Goal: Task Accomplishment & Management: Manage account settings

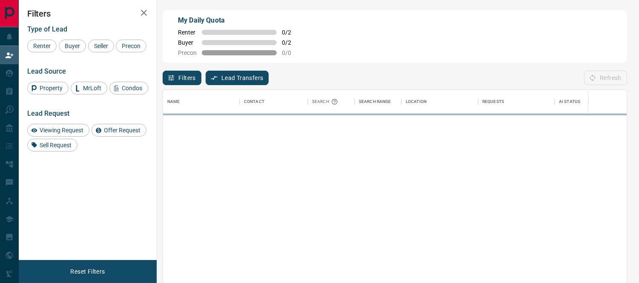
scroll to position [206, 457]
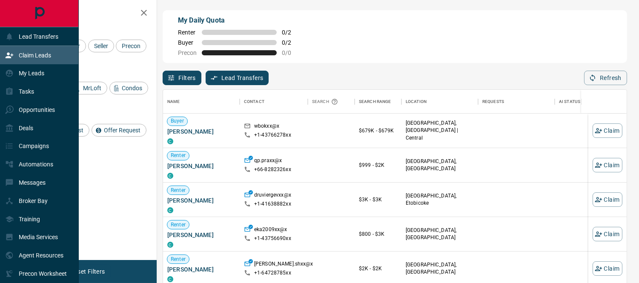
click at [22, 53] on p "Claim Leads" at bounding box center [35, 55] width 32 height 7
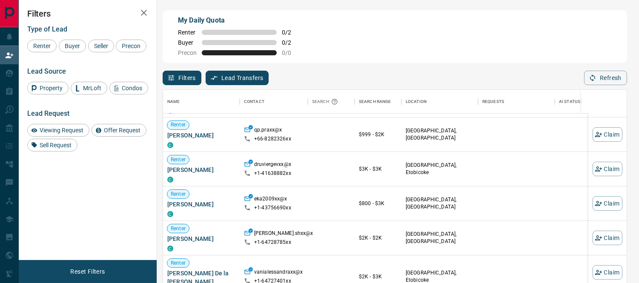
scroll to position [38, 0]
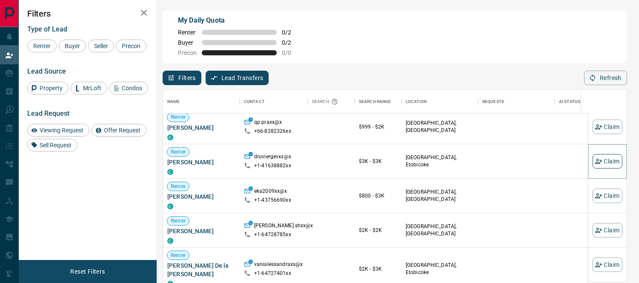
click at [596, 163] on button "Claim" at bounding box center [608, 161] width 30 height 14
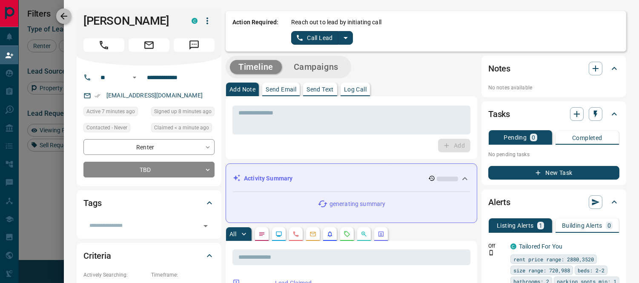
click at [69, 19] on icon "button" at bounding box center [64, 16] width 10 height 10
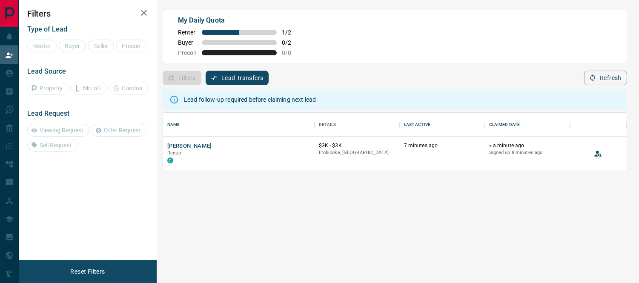
scroll to position [51, 457]
click at [185, 145] on button "[PERSON_NAME]" at bounding box center [189, 146] width 45 height 8
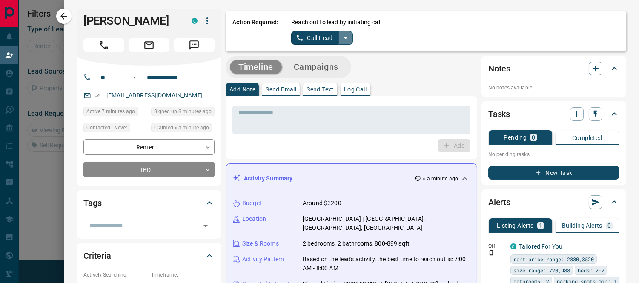
click at [341, 39] on icon "split button" at bounding box center [346, 38] width 10 height 10
click at [318, 66] on li "Log Manual Call" at bounding box center [322, 66] width 52 height 13
click at [314, 40] on button "Log Manual Call" at bounding box center [319, 38] width 56 height 14
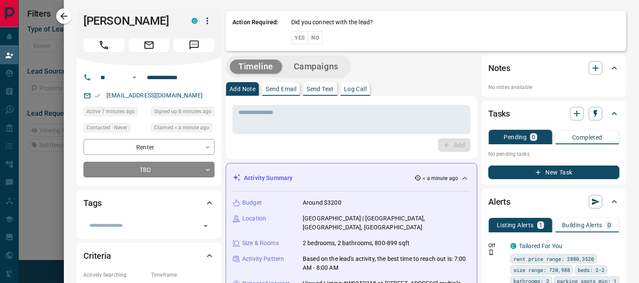
click at [312, 39] on button "No" at bounding box center [315, 37] width 15 height 13
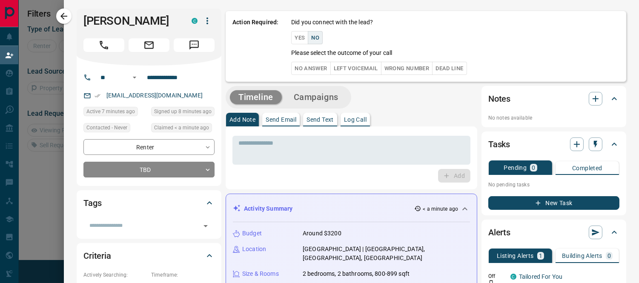
click at [300, 66] on button "No Answer" at bounding box center [310, 68] width 39 height 13
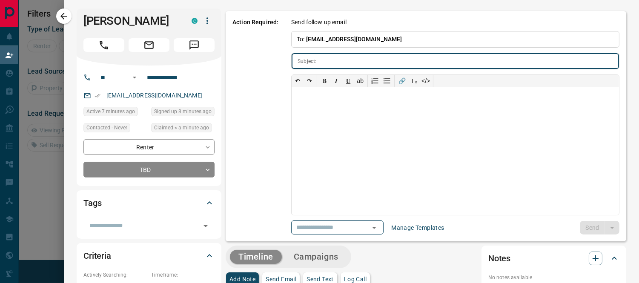
type input "**********"
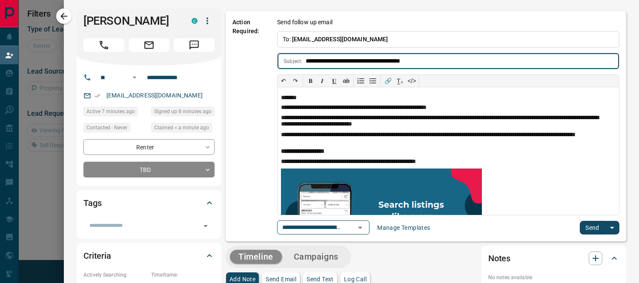
click at [582, 227] on button "Send" at bounding box center [592, 228] width 25 height 14
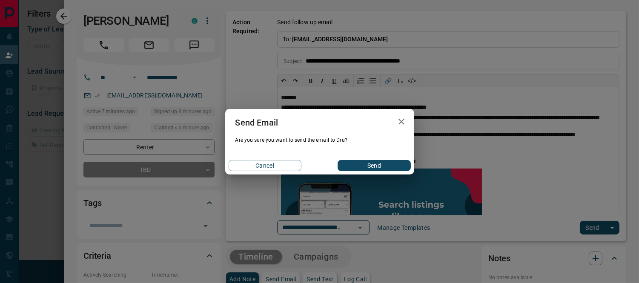
click at [370, 167] on button "Send" at bounding box center [374, 165] width 73 height 11
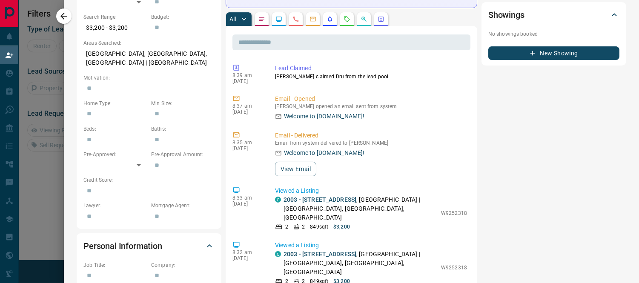
scroll to position [0, 0]
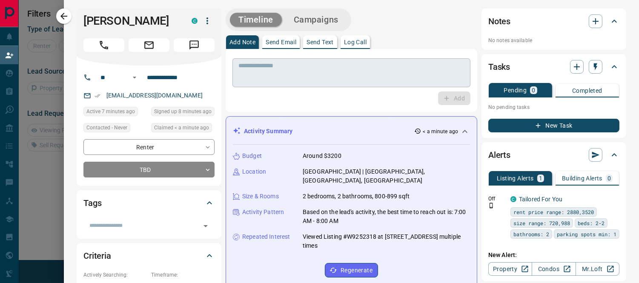
click at [271, 64] on textarea at bounding box center [352, 73] width 226 height 22
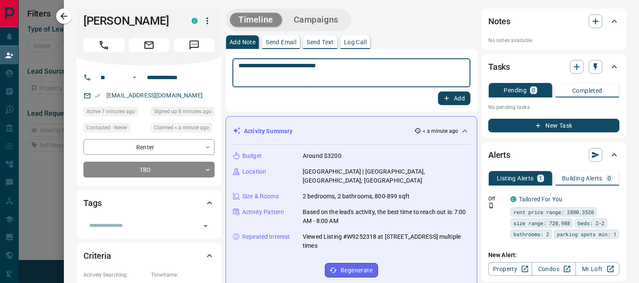
type textarea "**********"
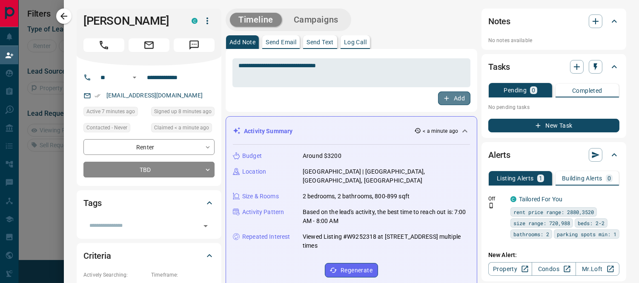
click at [451, 99] on button "Add" at bounding box center [454, 99] width 32 height 14
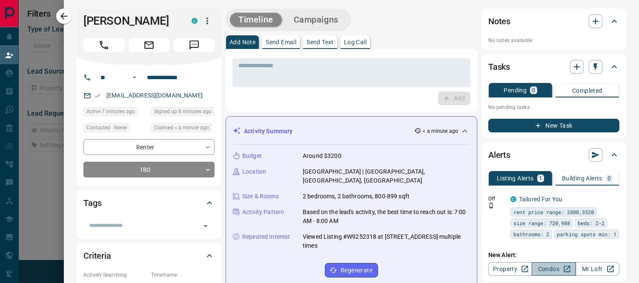
click at [548, 266] on link "Condos" at bounding box center [554, 269] width 44 height 14
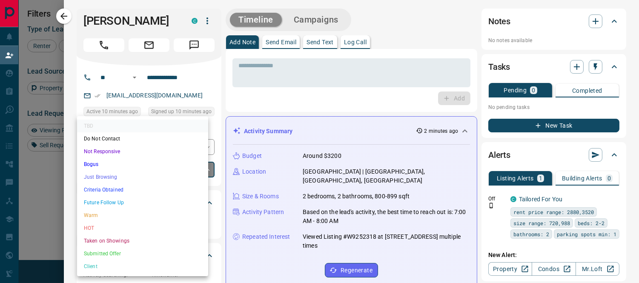
click at [200, 168] on body "Lead Transfers Claim Leads My Leads Tasks Opportunities Deals Campaigns Automat…" at bounding box center [319, 122] width 639 height 244
click at [95, 216] on li "Warm" at bounding box center [142, 215] width 131 height 13
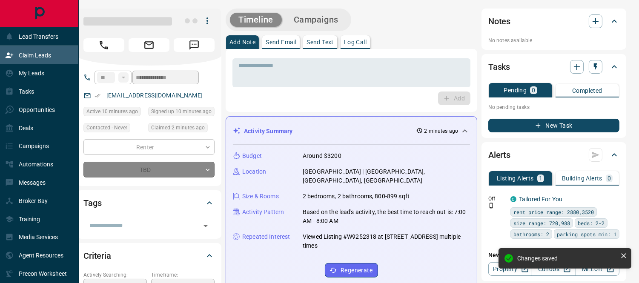
type input "*"
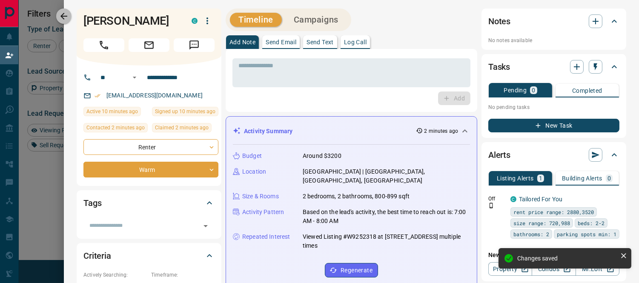
click at [62, 14] on icon "button" at bounding box center [64, 16] width 10 height 10
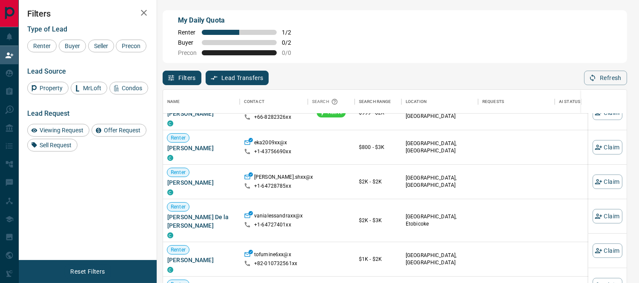
scroll to position [189, 0]
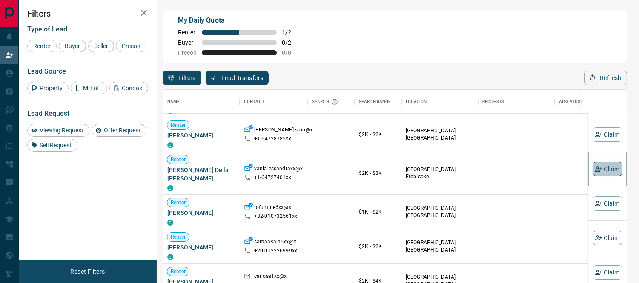
click at [606, 169] on button "Claim" at bounding box center [608, 169] width 30 height 14
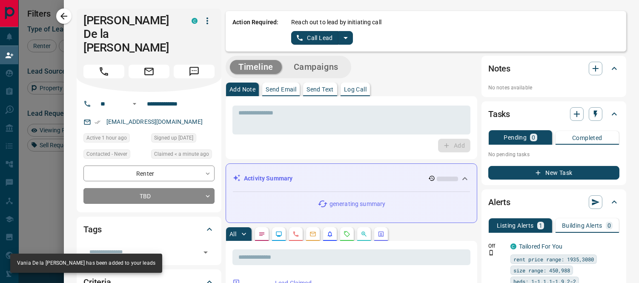
click at [341, 38] on icon "split button" at bounding box center [346, 38] width 10 height 10
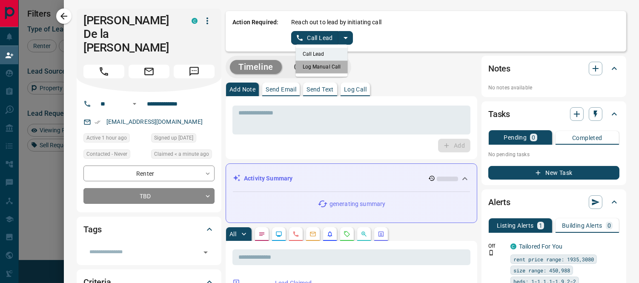
click at [329, 69] on li "Log Manual Call" at bounding box center [322, 66] width 52 height 13
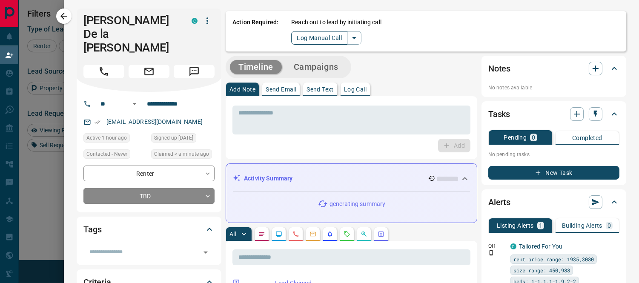
click at [316, 40] on button "Log Manual Call" at bounding box center [319, 38] width 56 height 14
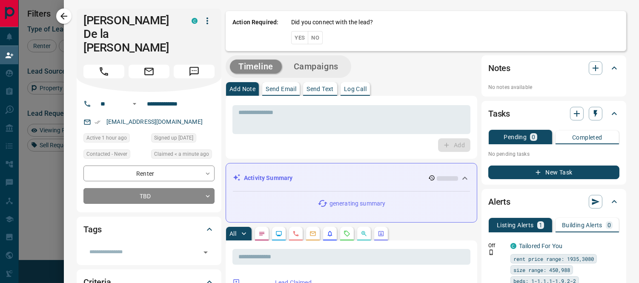
click at [312, 39] on button "No" at bounding box center [315, 37] width 15 height 13
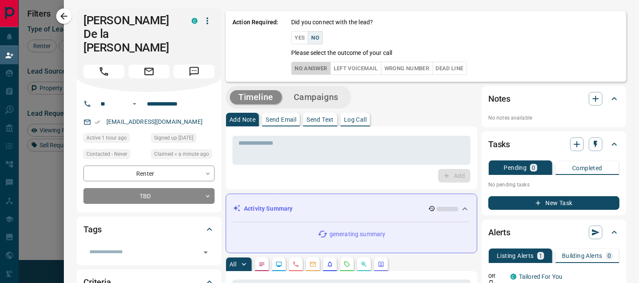
click at [311, 69] on button "No Answer" at bounding box center [310, 68] width 39 height 13
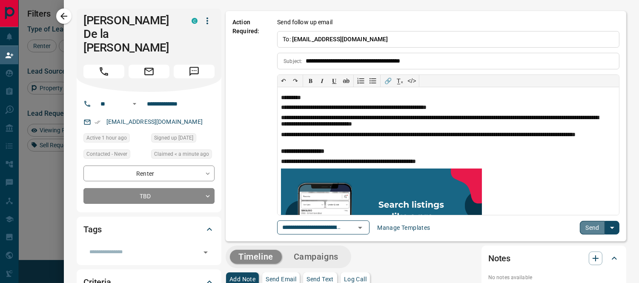
click at [587, 225] on button "Send" at bounding box center [592, 228] width 25 height 14
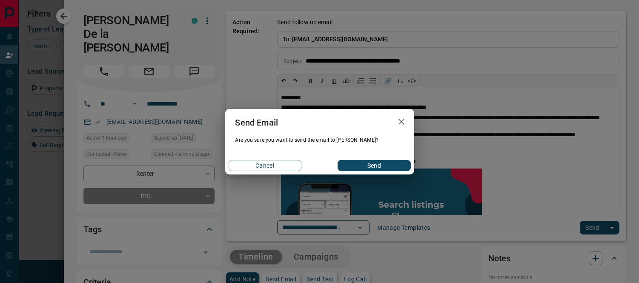
click at [385, 168] on button "Send" at bounding box center [374, 165] width 73 height 11
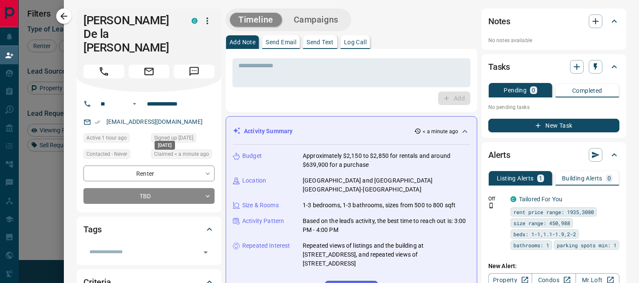
scroll to position [47, 0]
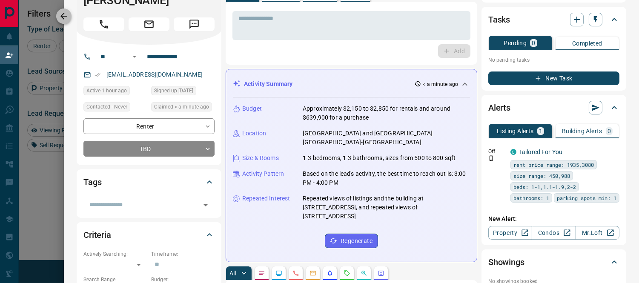
click at [65, 19] on icon "button" at bounding box center [64, 16] width 10 height 10
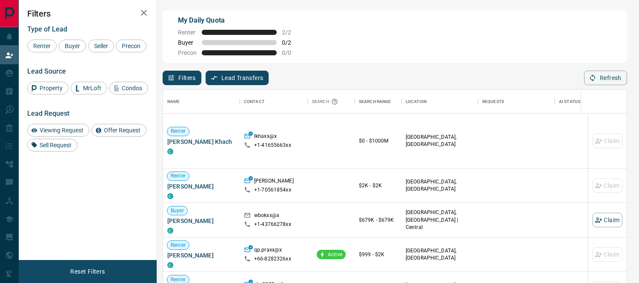
scroll to position [19, 0]
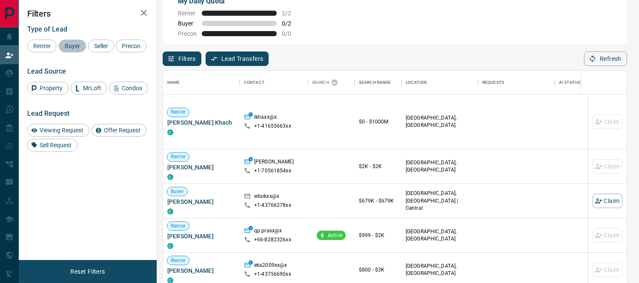
click at [69, 43] on span "Buyer" at bounding box center [72, 46] width 21 height 7
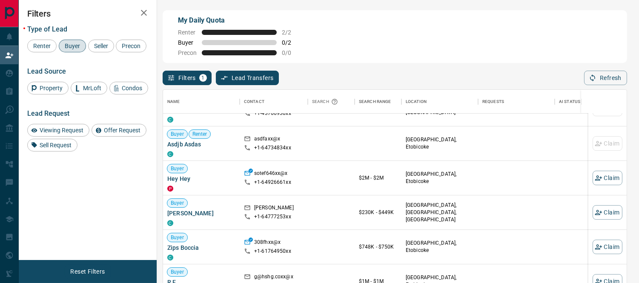
scroll to position [331, 0]
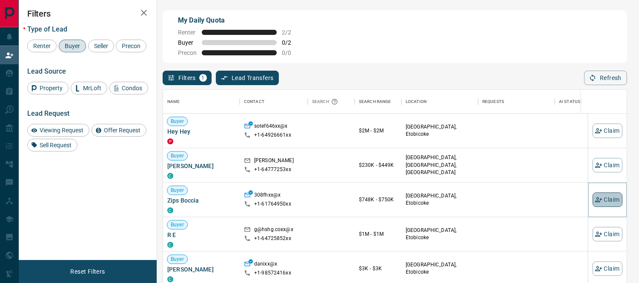
click at [603, 201] on button "Claim" at bounding box center [608, 200] width 30 height 14
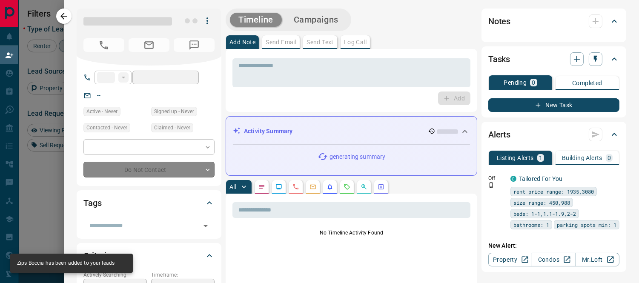
type input "**"
type input "**********"
type input "**"
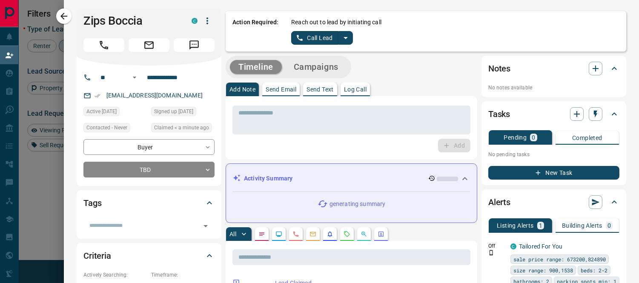
click at [342, 39] on icon "split button" at bounding box center [346, 38] width 10 height 10
click at [328, 66] on li "Log Manual Call" at bounding box center [322, 66] width 52 height 13
click at [320, 37] on button "Log Manual Call" at bounding box center [319, 38] width 56 height 14
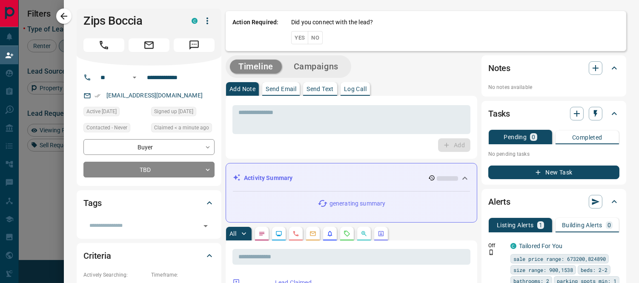
click at [313, 37] on button "No" at bounding box center [315, 37] width 15 height 13
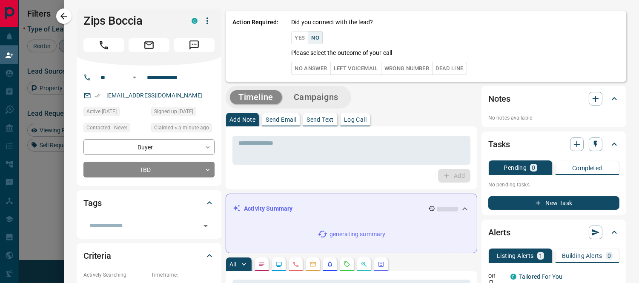
click at [305, 70] on button "No Answer" at bounding box center [310, 68] width 39 height 13
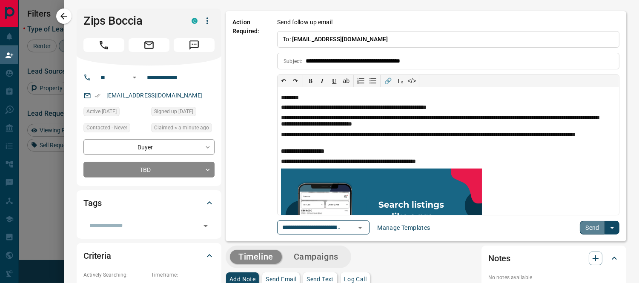
click at [581, 223] on button "Send" at bounding box center [592, 228] width 25 height 14
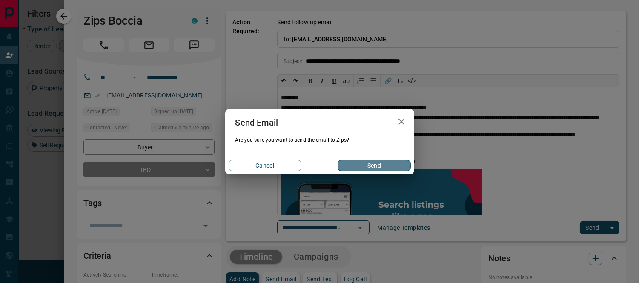
click at [372, 163] on button "Send" at bounding box center [374, 165] width 73 height 11
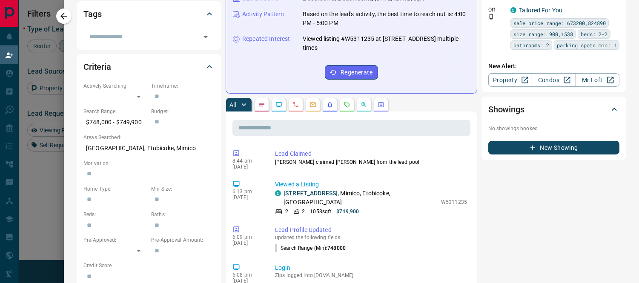
scroll to position [0, 0]
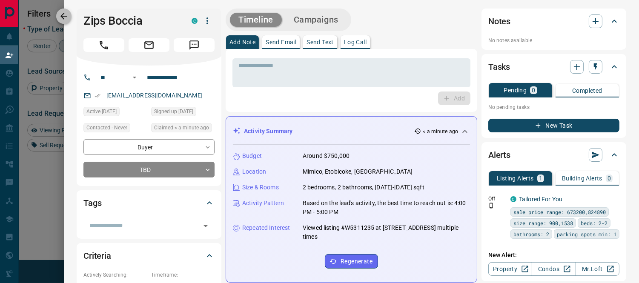
click at [63, 15] on icon "button" at bounding box center [64, 16] width 10 height 10
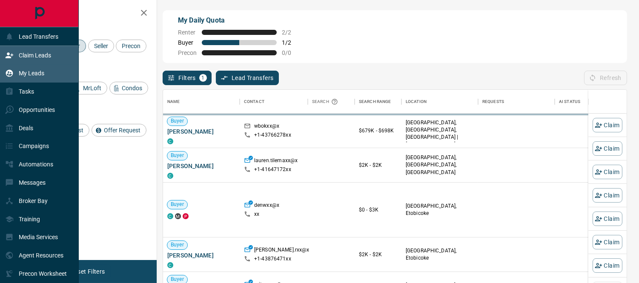
click at [9, 75] on icon at bounding box center [9, 73] width 9 height 9
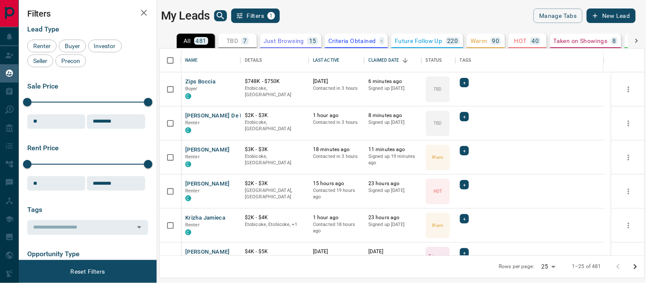
scroll to position [199, 478]
click at [218, 16] on icon "search button" at bounding box center [220, 15] width 7 height 7
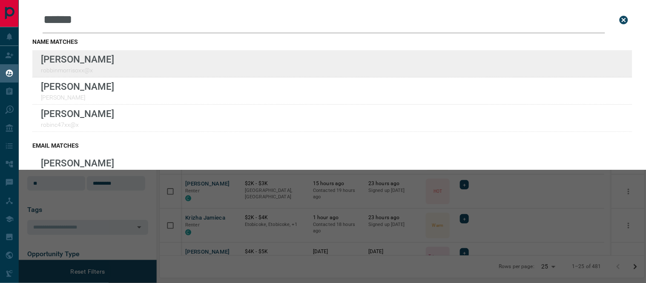
type input "******"
